Goal: Information Seeking & Learning: Learn about a topic

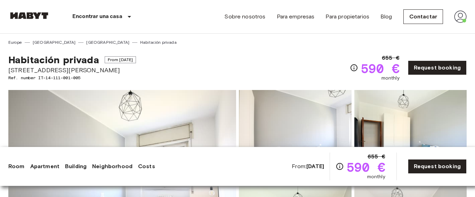
scroll to position [7, 0]
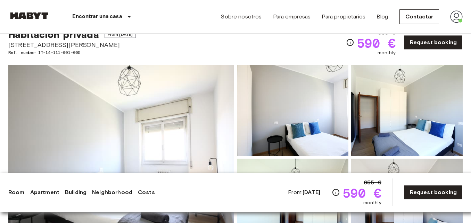
scroll to position [26, 0]
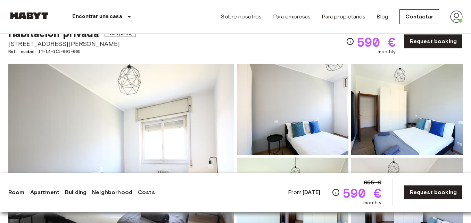
click at [28, 47] on span "[STREET_ADDRESS][PERSON_NAME]" at bounding box center [71, 43] width 127 height 9
click at [48, 45] on span "[STREET_ADDRESS][PERSON_NAME]" at bounding box center [71, 43] width 127 height 9
